Goal: Task Accomplishment & Management: Manage account settings

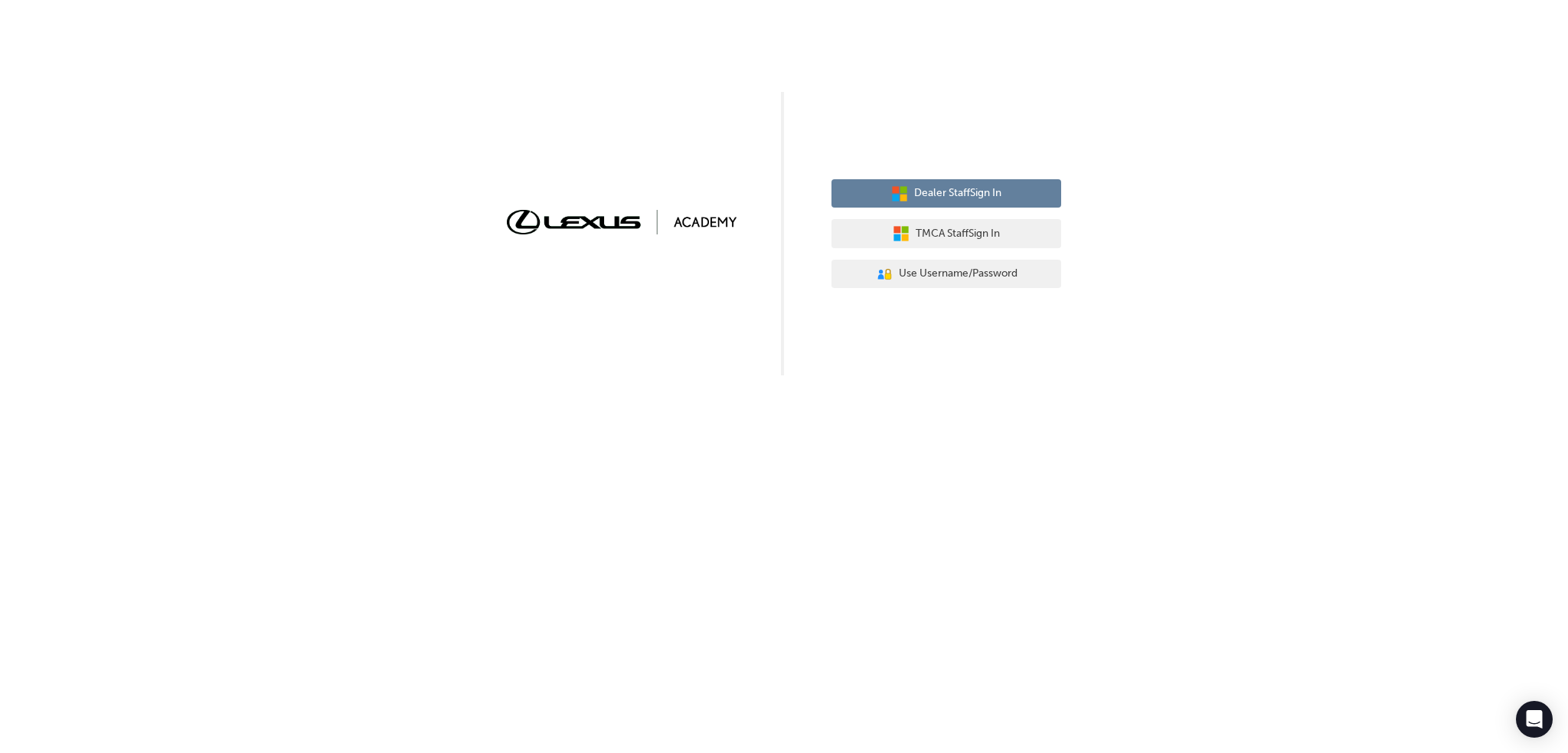
click at [956, 197] on span "Dealer Staff Sign In" at bounding box center [957, 193] width 87 height 18
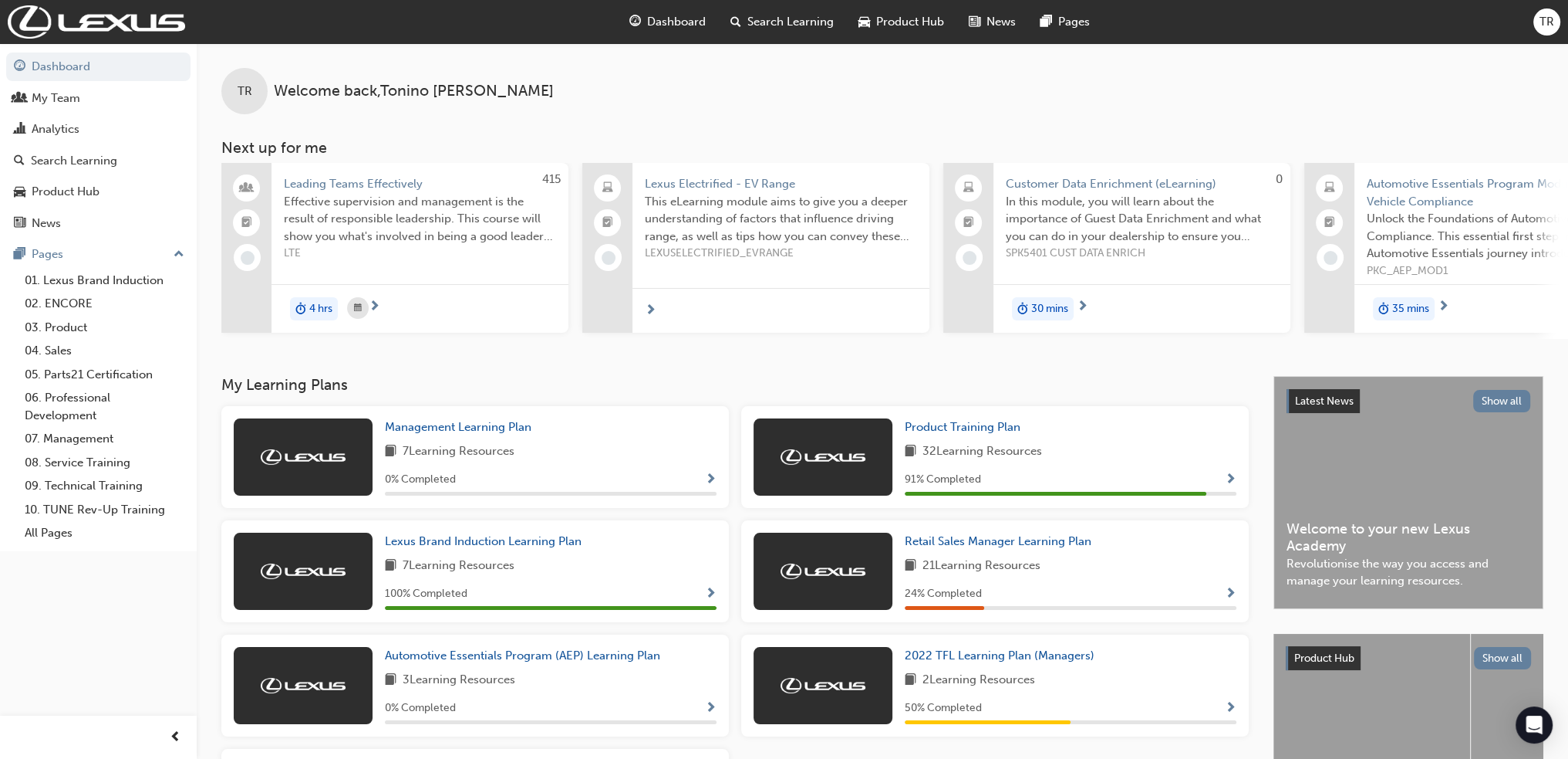
click at [1547, 24] on span "TR" at bounding box center [1547, 22] width 15 height 18
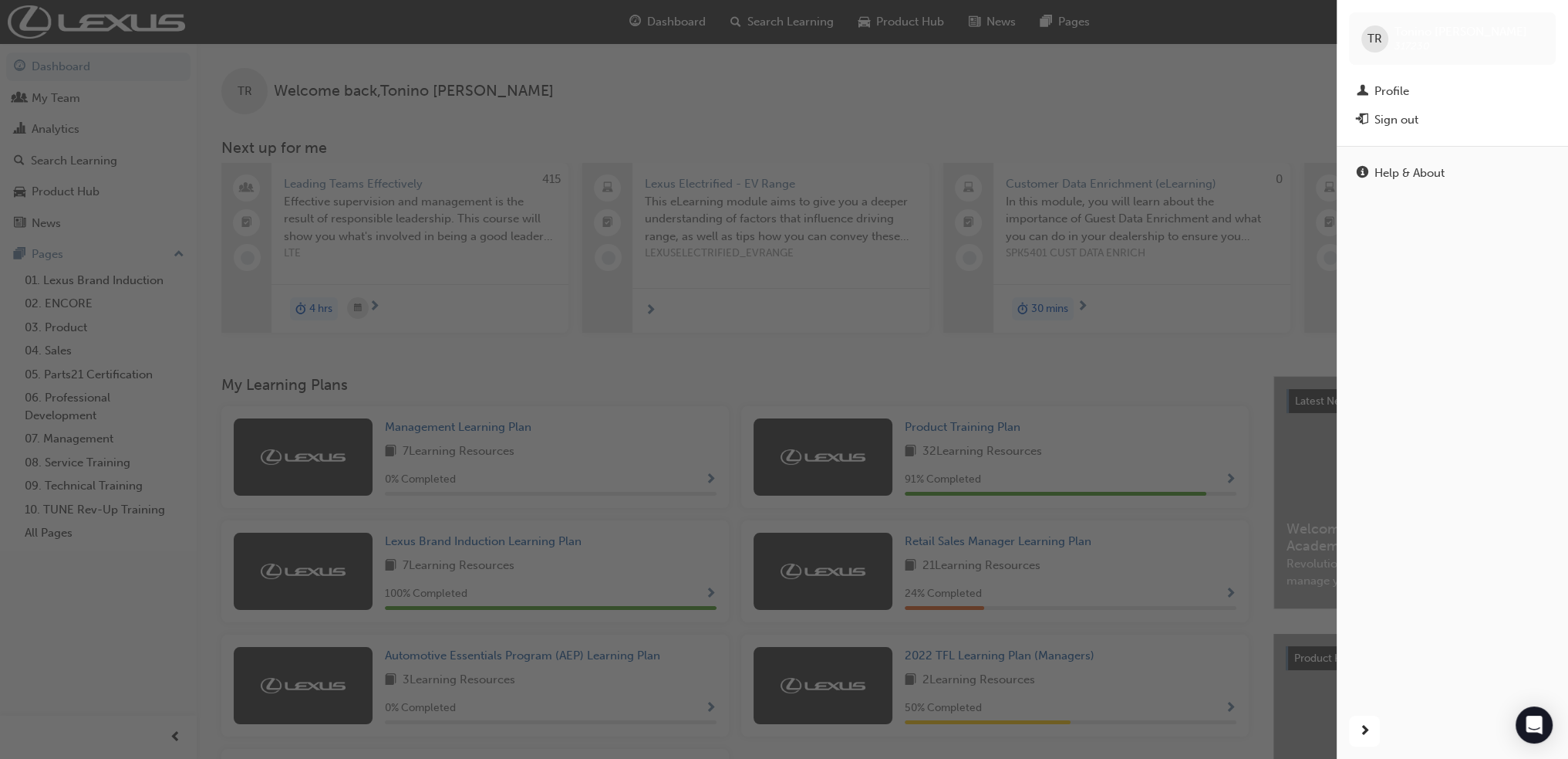
click at [1393, 119] on div "Sign out" at bounding box center [1396, 119] width 44 height 18
